Goal: Information Seeking & Learning: Learn about a topic

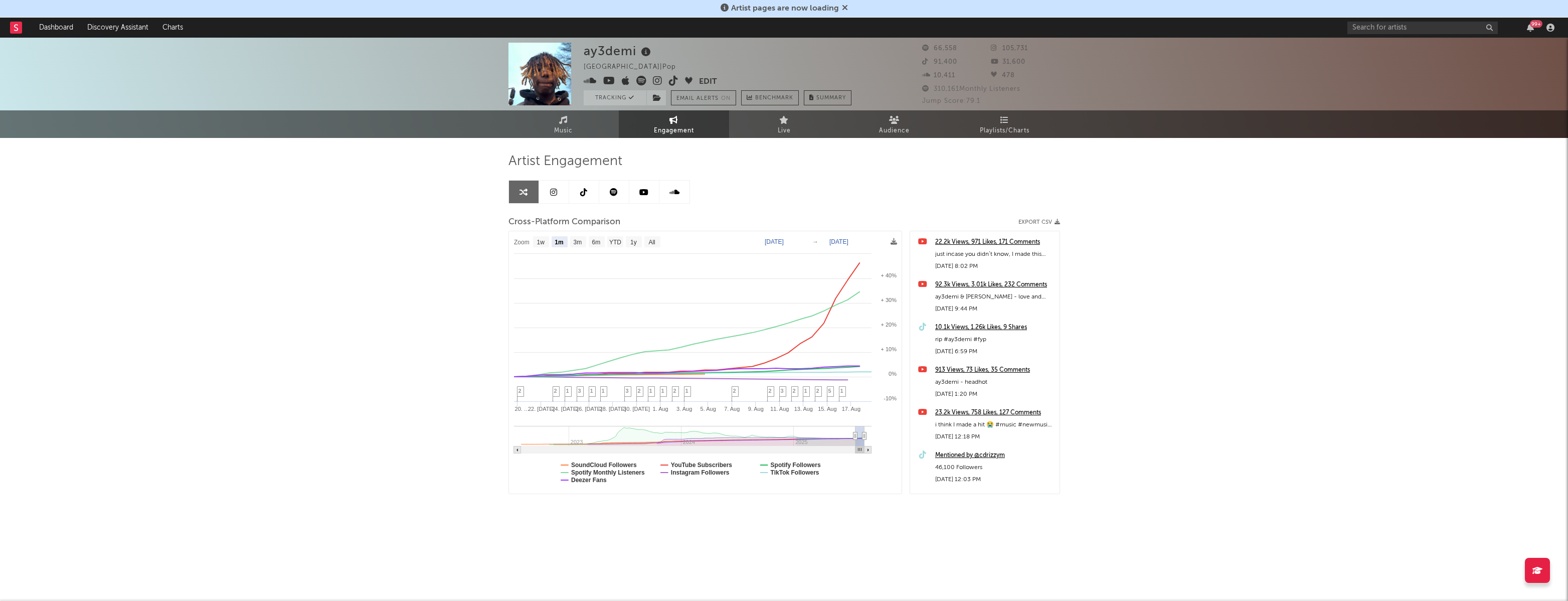
select select "1m"
click at [68, 22] on link "Dashboard" at bounding box center [56, 28] width 48 height 20
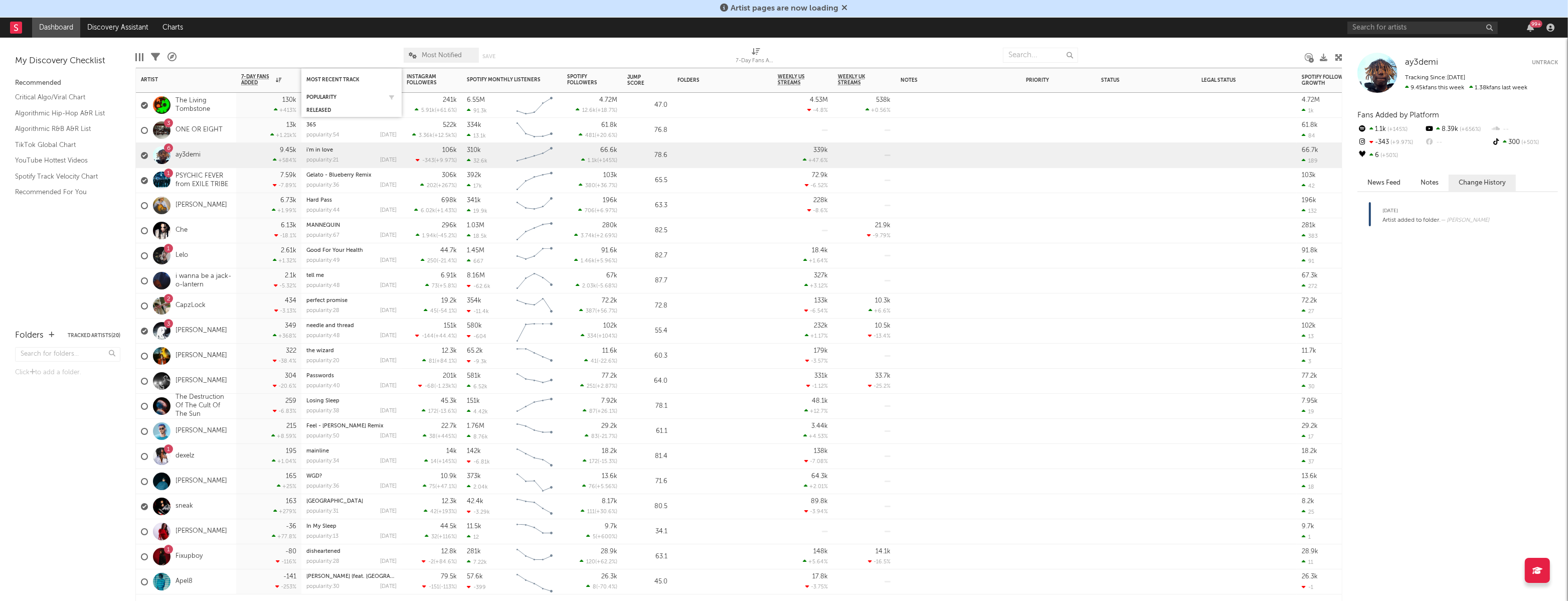
click at [337, 94] on div "Popularity" at bounding box center [351, 97] width 90 height 10
click at [330, 95] on div "Popularity" at bounding box center [344, 97] width 75 height 6
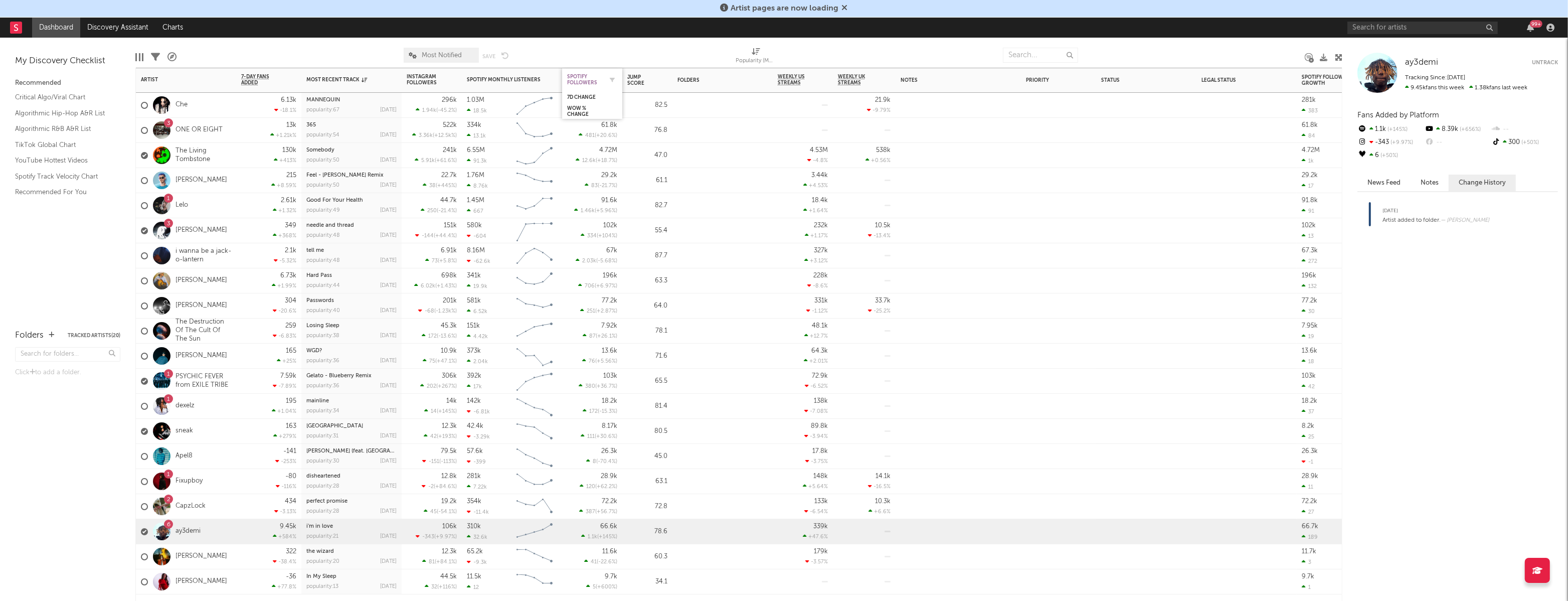
click at [589, 75] on div "Spotify Followers" at bounding box center [585, 80] width 35 height 12
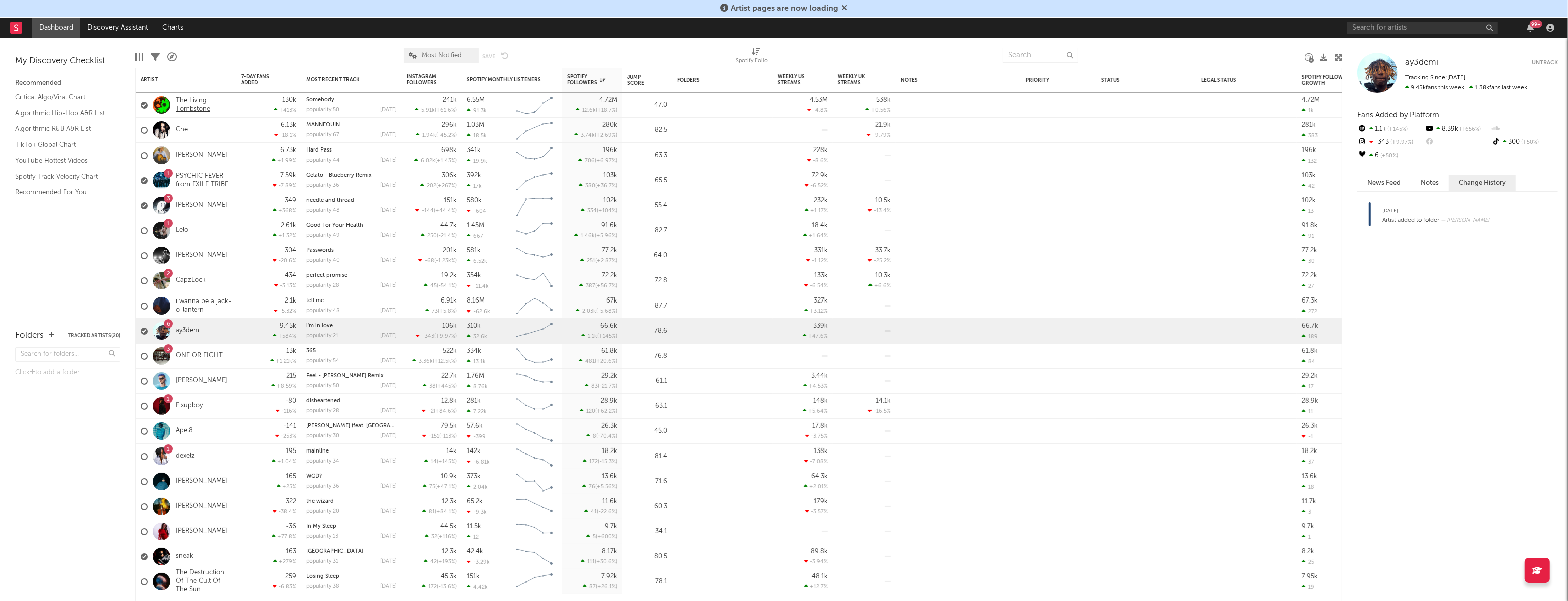
click at [189, 111] on link "The Living Tombstone" at bounding box center [203, 105] width 56 height 17
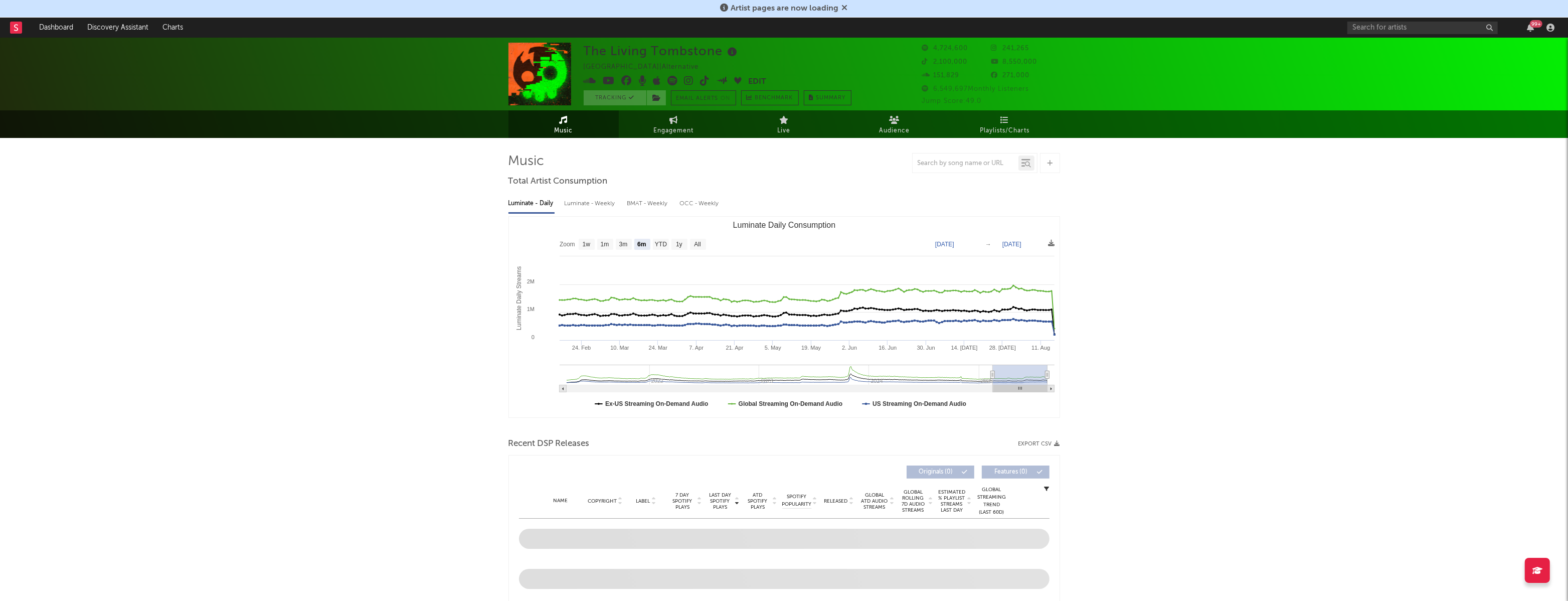
select select "6m"
